Goal: Information Seeking & Learning: Understand process/instructions

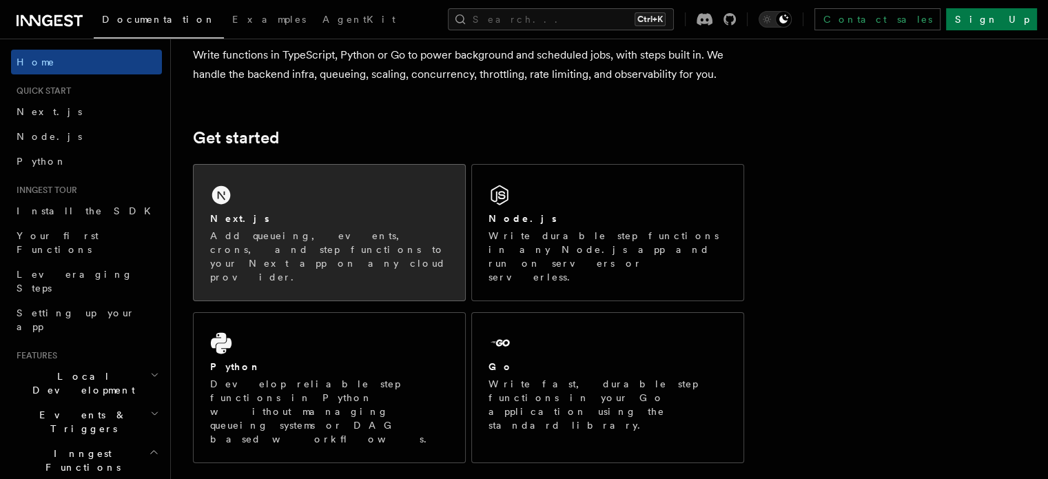
scroll to position [138, 0]
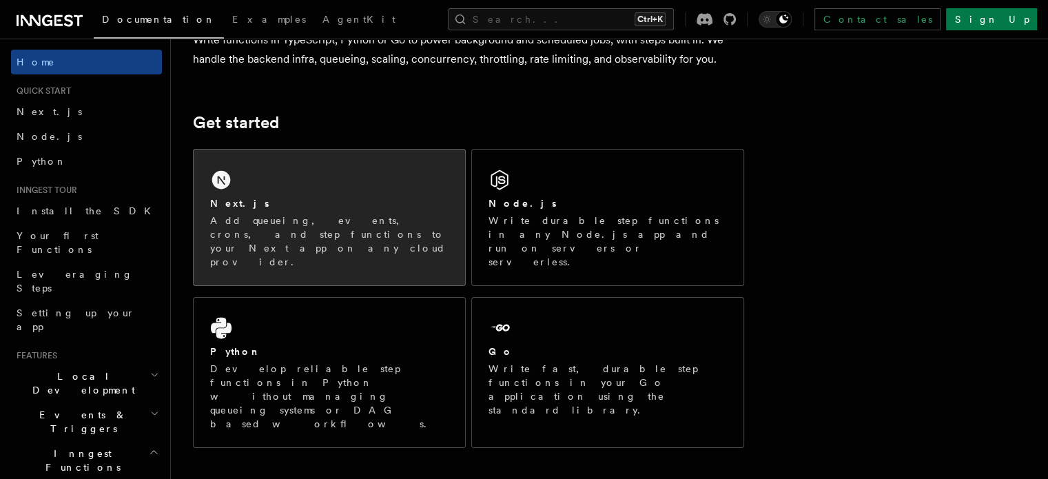
click at [329, 209] on div "Next.js" at bounding box center [329, 203] width 238 height 14
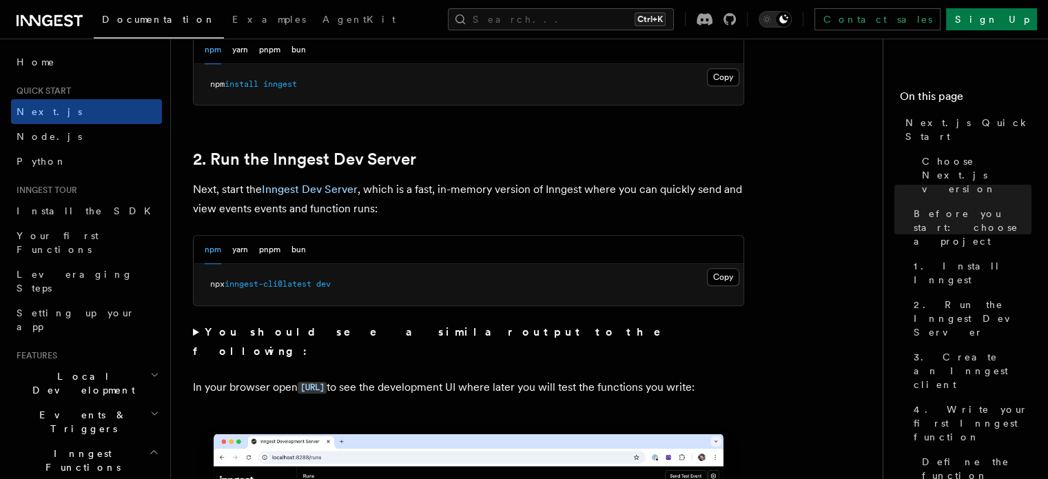
scroll to position [896, 0]
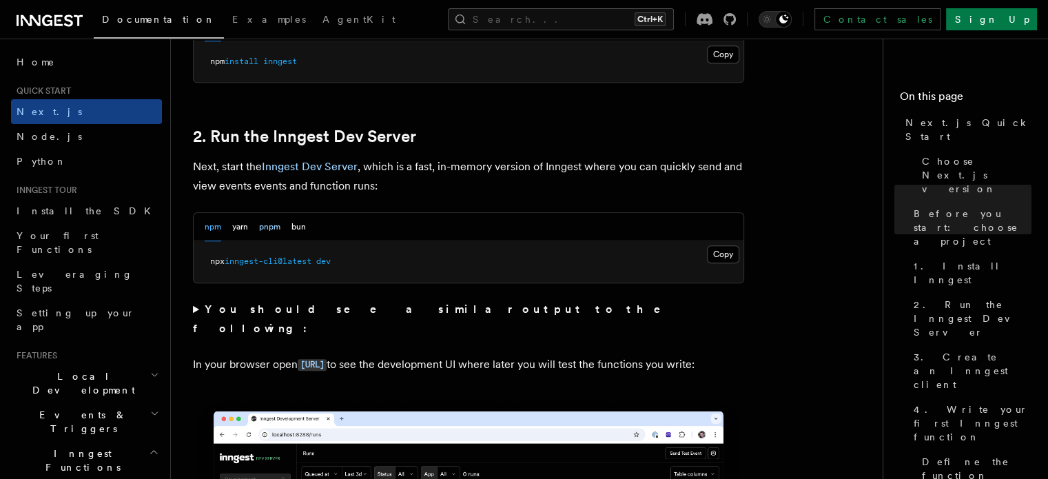
click at [280, 223] on button "pnpm" at bounding box center [269, 227] width 21 height 28
click at [736, 252] on button "Copy Copied" at bounding box center [723, 254] width 32 height 18
